Goal: Task Accomplishment & Management: Complete application form

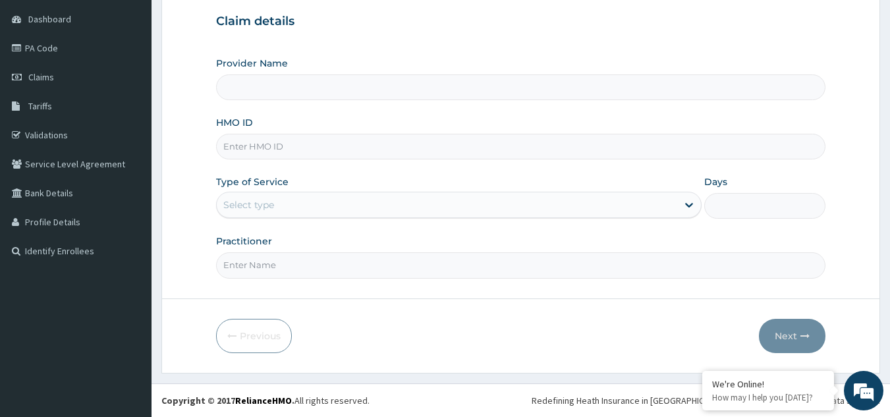
click at [421, 142] on input "HMO ID" at bounding box center [521, 147] width 610 height 26
click at [309, 142] on input "HMO ID" at bounding box center [521, 147] width 610 height 26
paste input "Dr NISSI UDOEKPO"
type input "Dr NISSI UDOEKPO"
click at [294, 264] on input "Practitioner" at bounding box center [521, 265] width 610 height 26
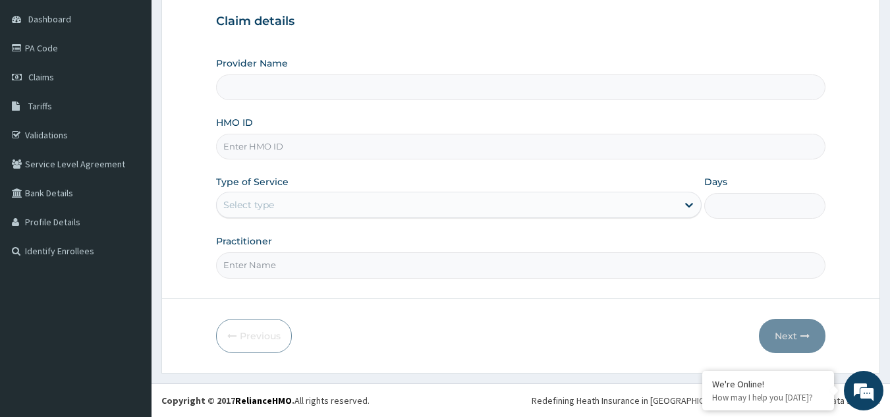
paste input "Dr NISSI UDOEKPO"
type input "Dr NISSI UDOEKPO"
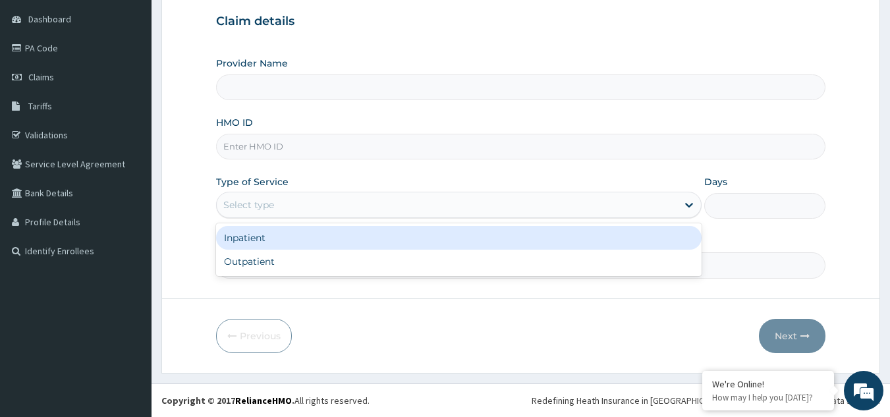
drag, startPoint x: 520, startPoint y: 196, endPoint x: 492, endPoint y: 245, distance: 56.6
click at [521, 198] on div "Select type" at bounding box center [447, 204] width 460 height 21
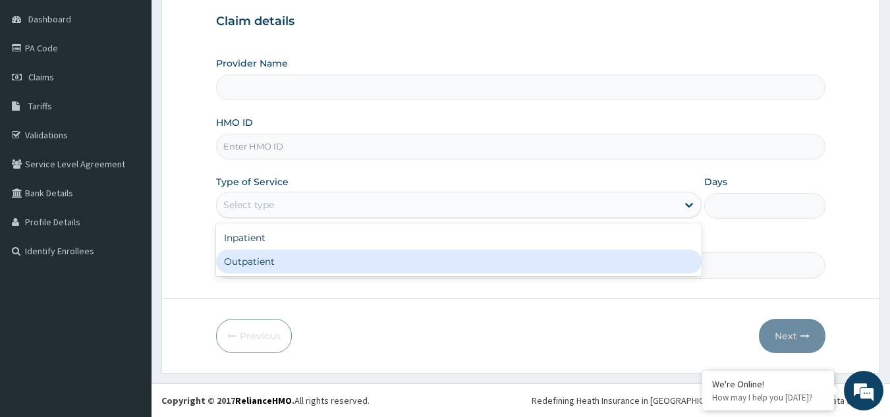
click at [475, 261] on div "Outpatient" at bounding box center [458, 262] width 485 height 24
type input "1"
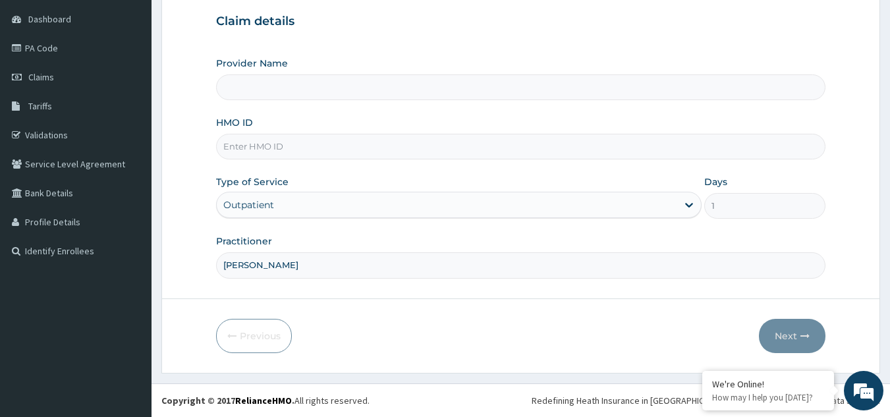
click at [303, 161] on div "Provider Name HMO ID Type of Service option Outpatient, selected. Select is foc…" at bounding box center [521, 167] width 610 height 221
paste input "SFL/10324/C"
type input "SFL/10324/C"
click at [793, 330] on button "Next" at bounding box center [792, 336] width 67 height 34
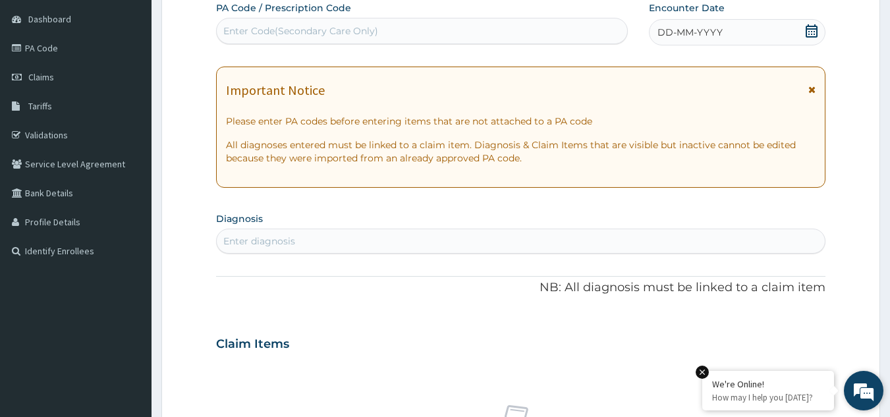
click at [701, 369] on em at bounding box center [701, 371] width 13 height 13
click at [348, 244] on div "Enter diagnosis" at bounding box center [521, 240] width 608 height 21
type input "malaria"
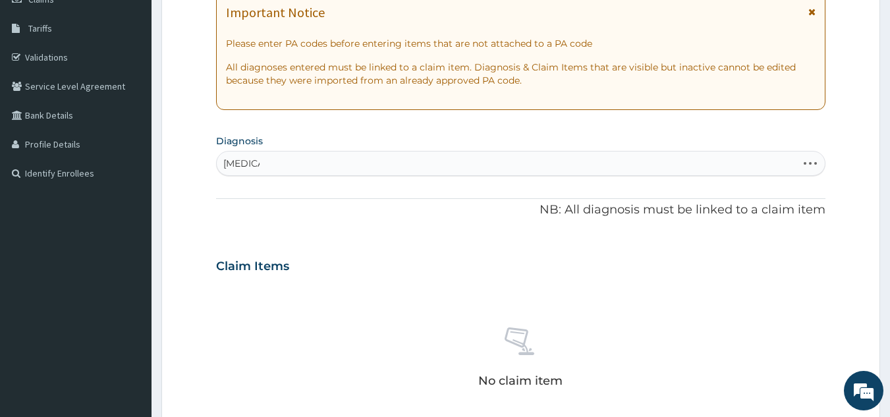
scroll to position [210, 0]
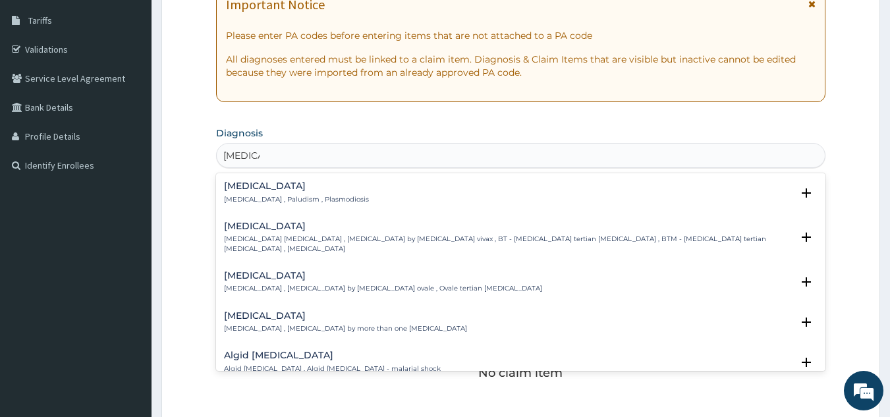
click at [273, 196] on p "Malaria , Paludism , Plasmodiosis" at bounding box center [296, 199] width 145 height 9
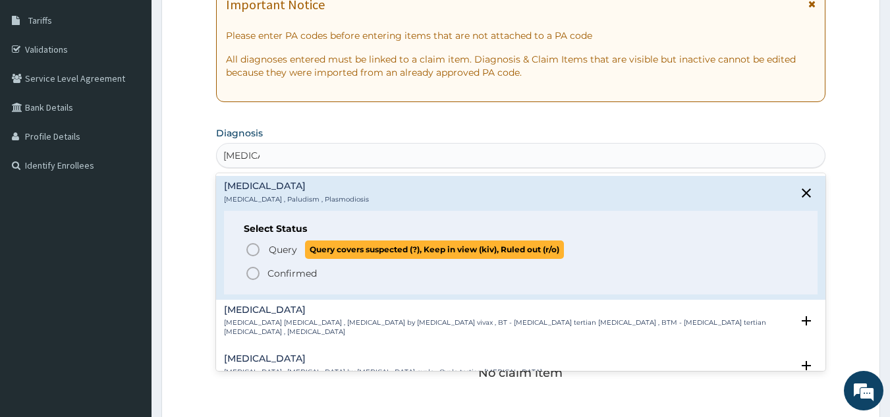
click at [258, 247] on circle "status option query" at bounding box center [253, 250] width 12 height 12
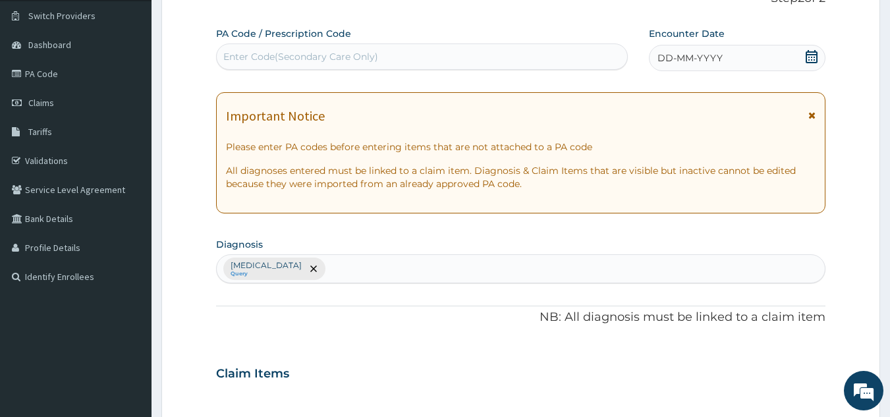
scroll to position [8, 0]
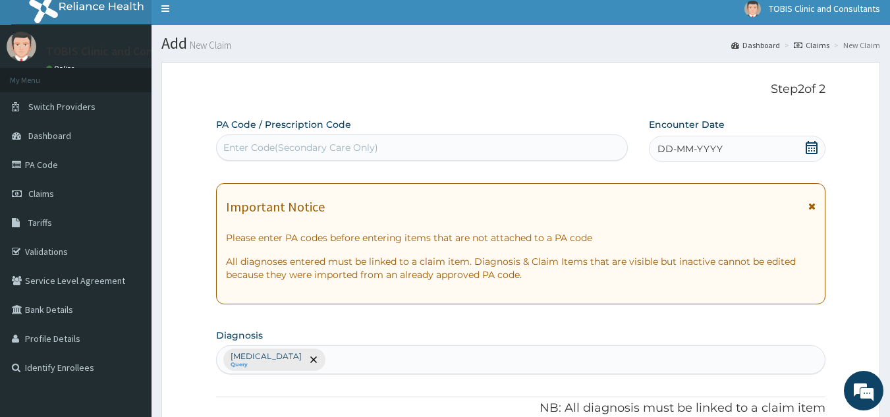
click at [672, 148] on span "DD-MM-YYYY" at bounding box center [689, 148] width 65 height 13
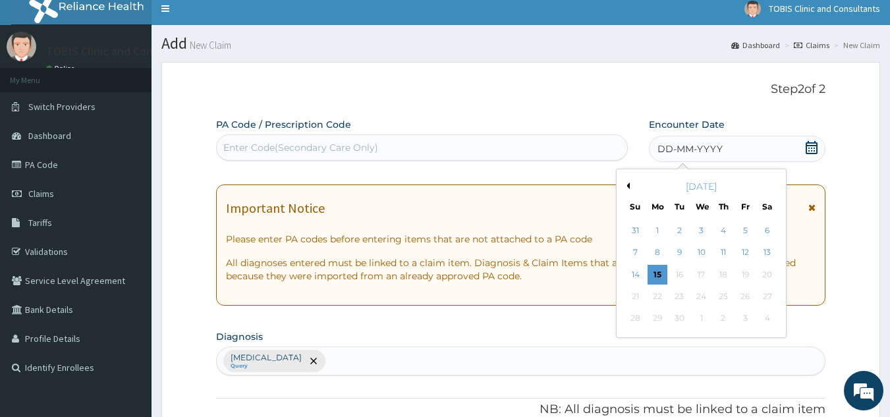
click at [627, 182] on button "Previous Month" at bounding box center [626, 185] width 7 height 7
click at [770, 230] on div "2" at bounding box center [767, 231] width 20 height 20
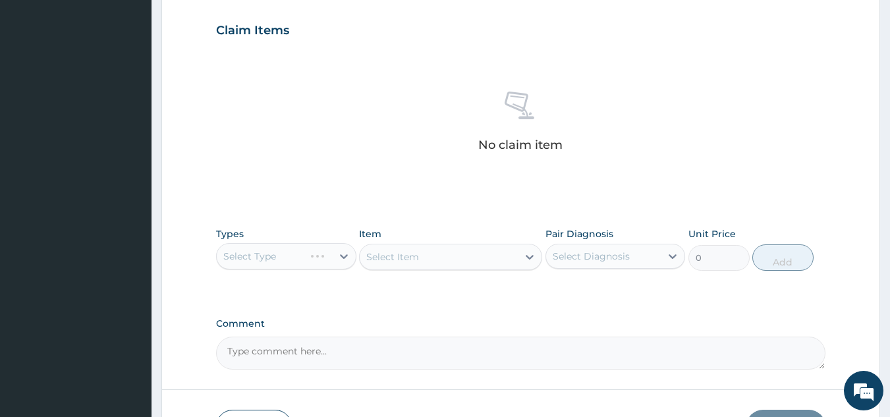
scroll to position [518, 0]
